Goal: Navigation & Orientation: Go to known website

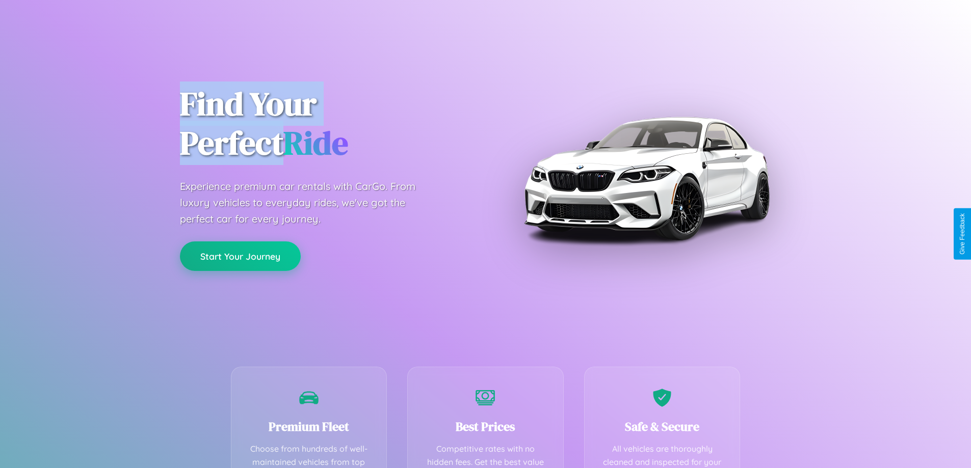
click at [240, 256] on button "Start Your Journey" at bounding box center [240, 256] width 121 height 30
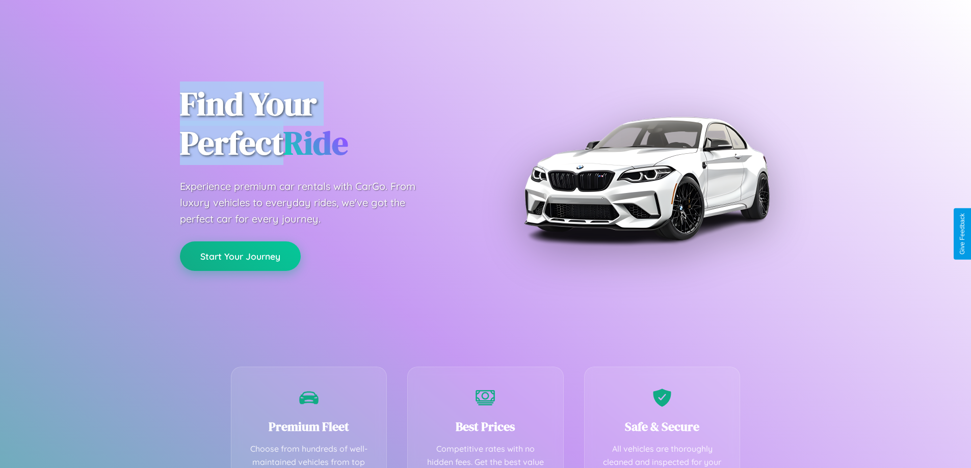
click at [240, 256] on button "Start Your Journey" at bounding box center [240, 256] width 121 height 30
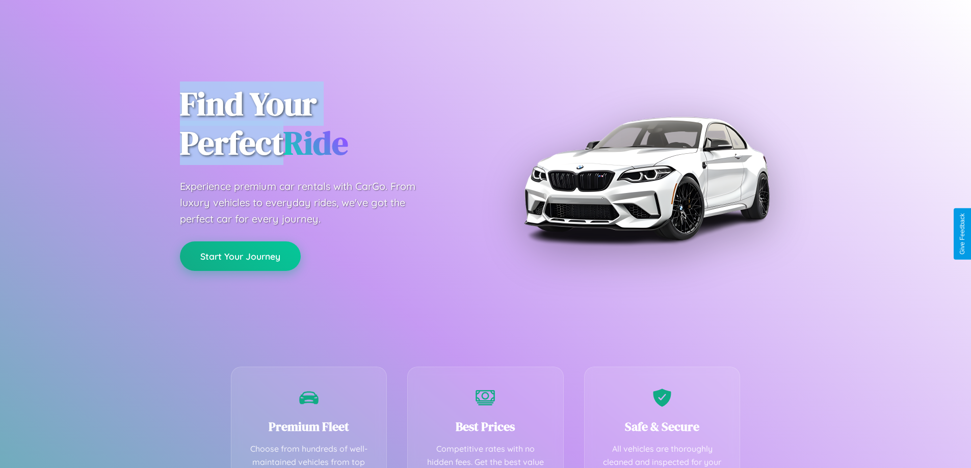
click at [240, 256] on button "Start Your Journey" at bounding box center [240, 256] width 121 height 30
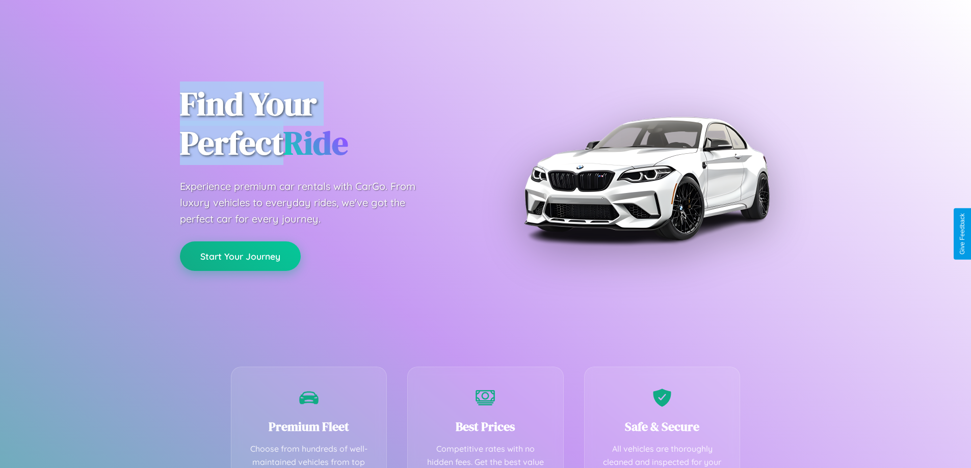
click at [240, 256] on button "Start Your Journey" at bounding box center [240, 256] width 121 height 30
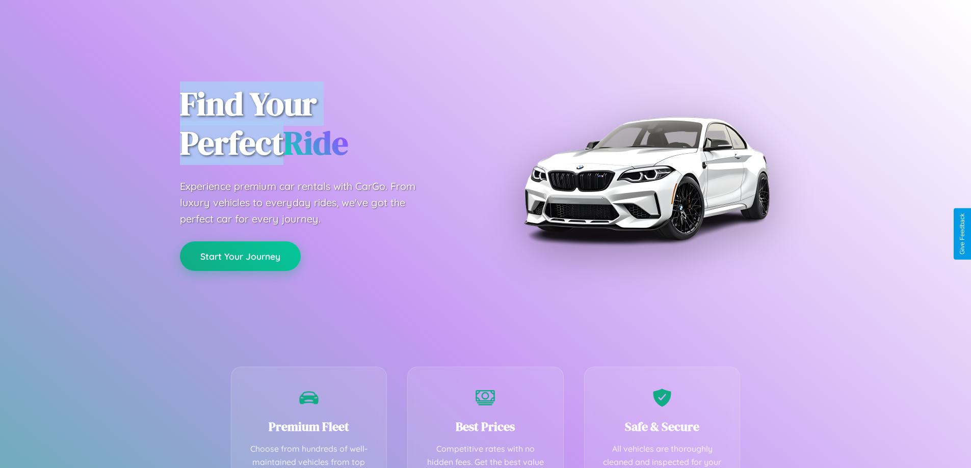
click at [240, 256] on button "Start Your Journey" at bounding box center [240, 256] width 121 height 30
